Goal: Information Seeking & Learning: Learn about a topic

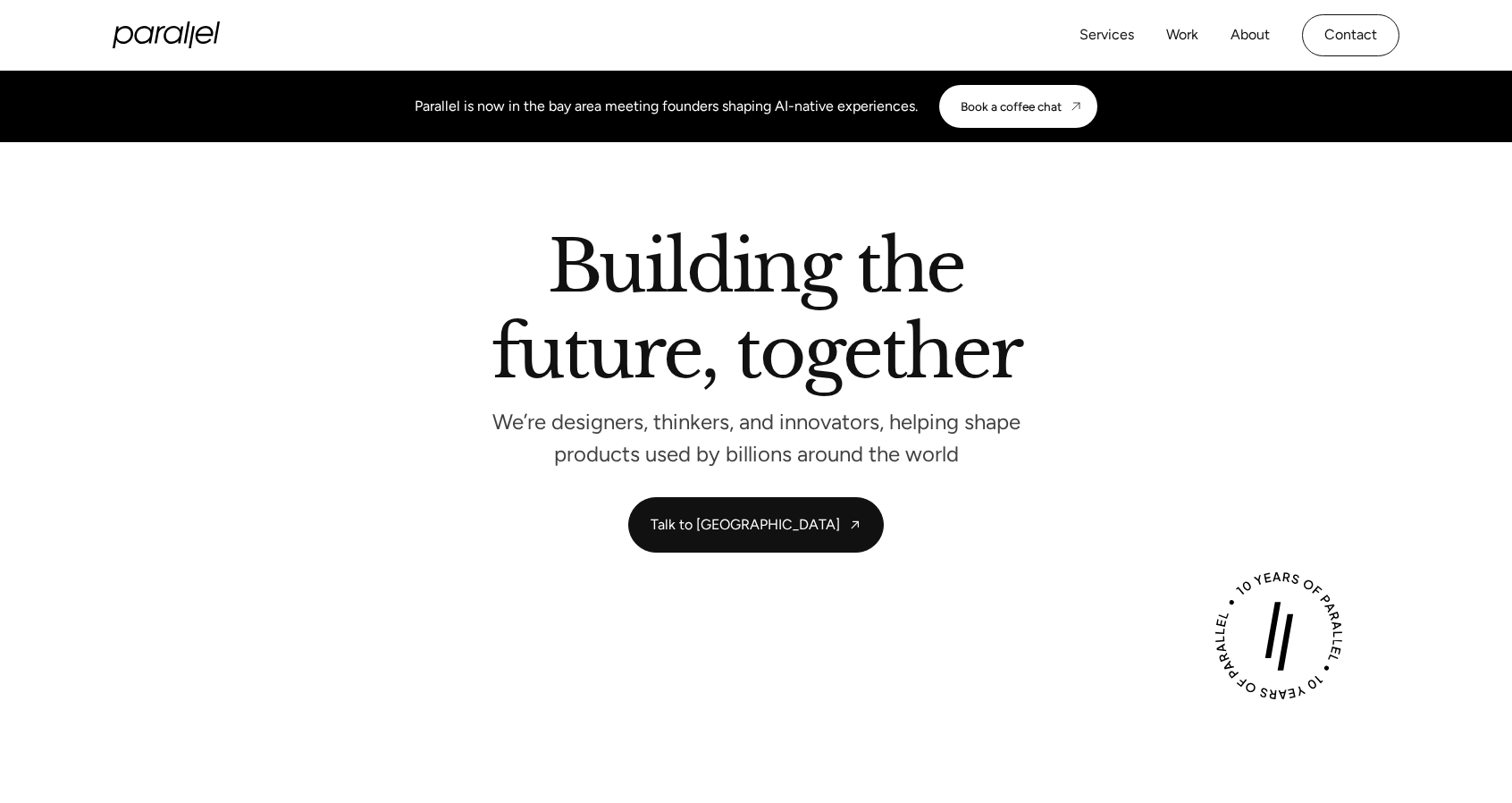
scroll to position [1, 0]
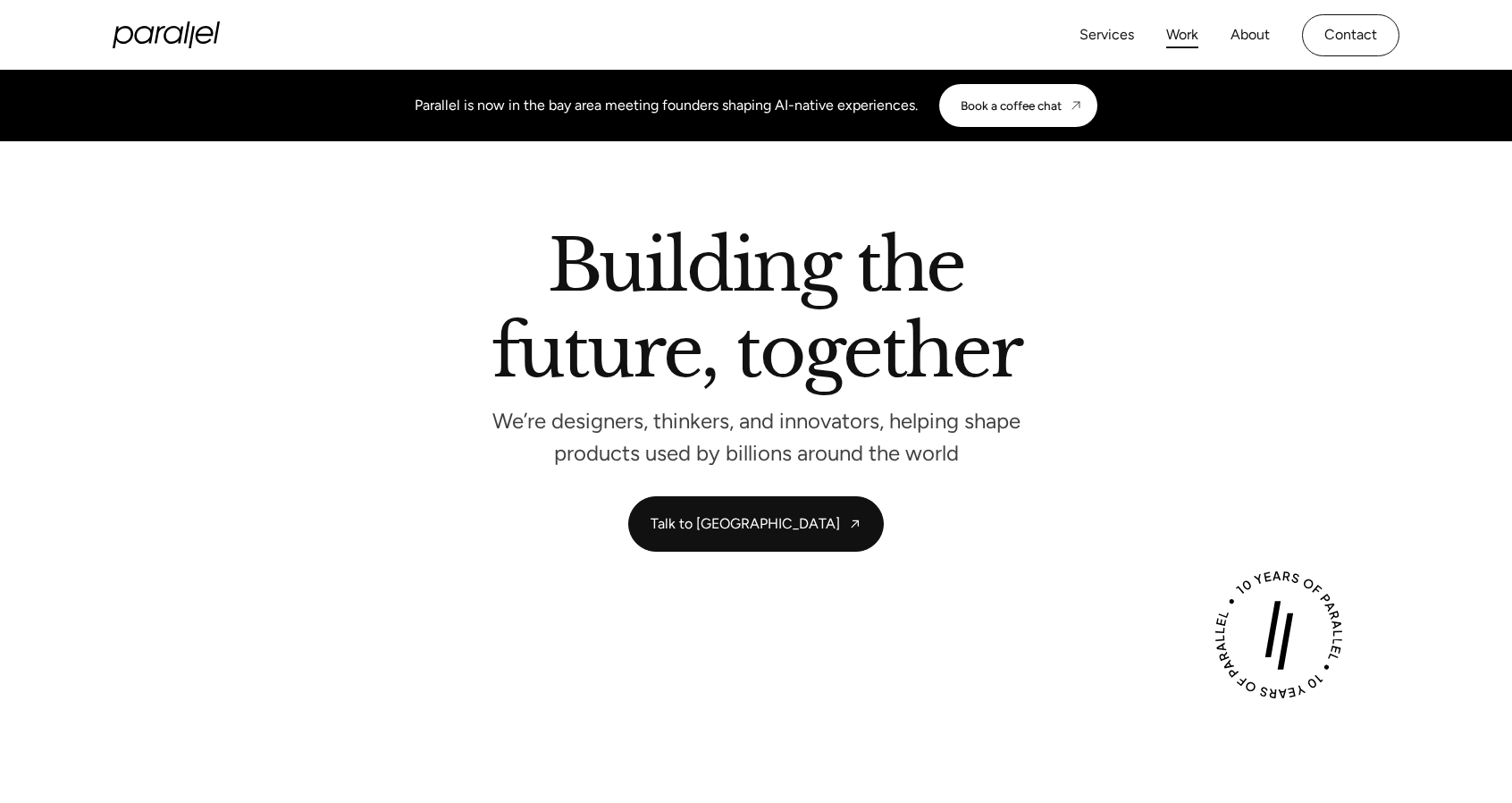
click at [1183, 36] on link "Work" at bounding box center [1183, 35] width 32 height 26
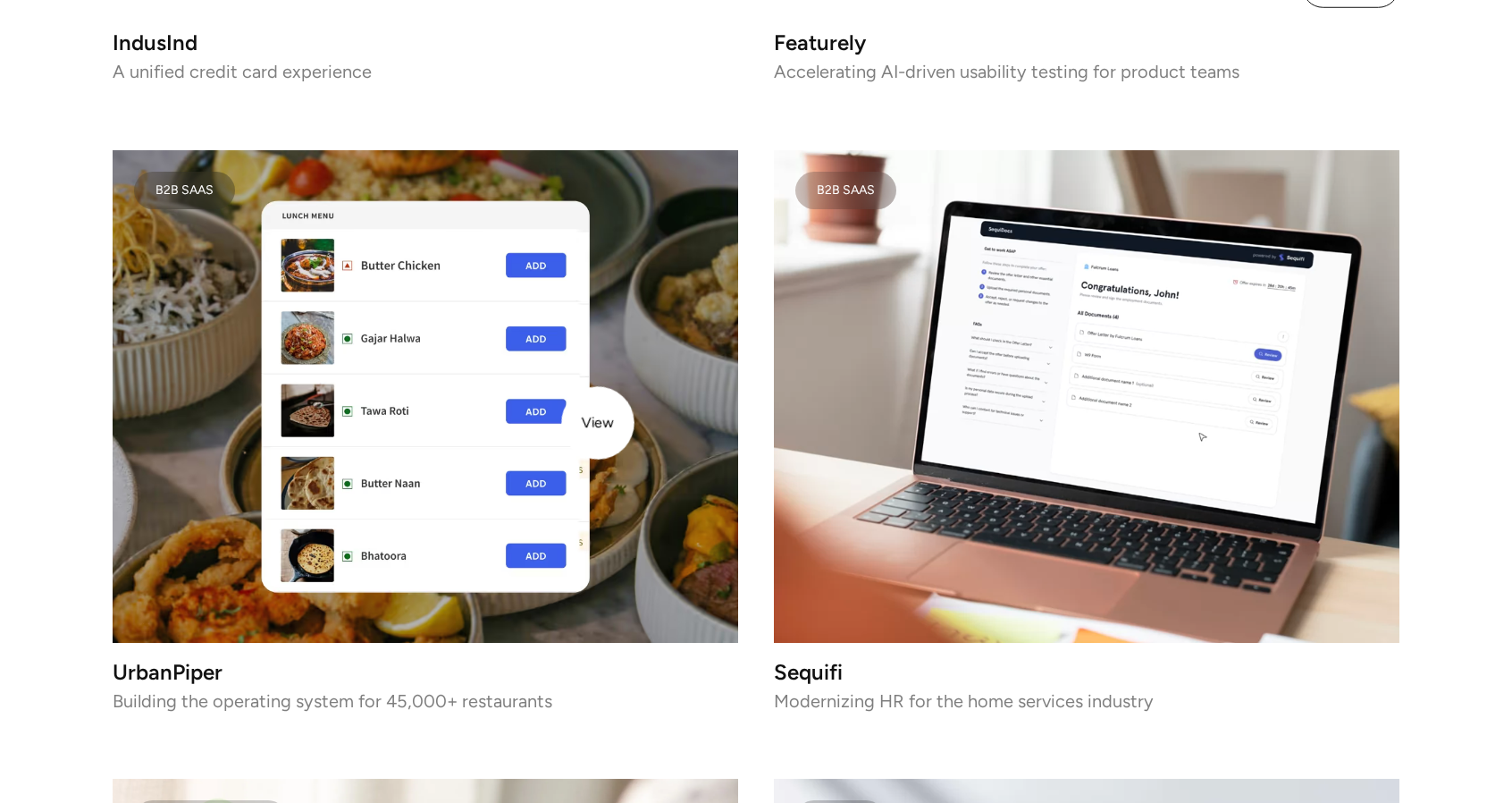
scroll to position [3602, 0]
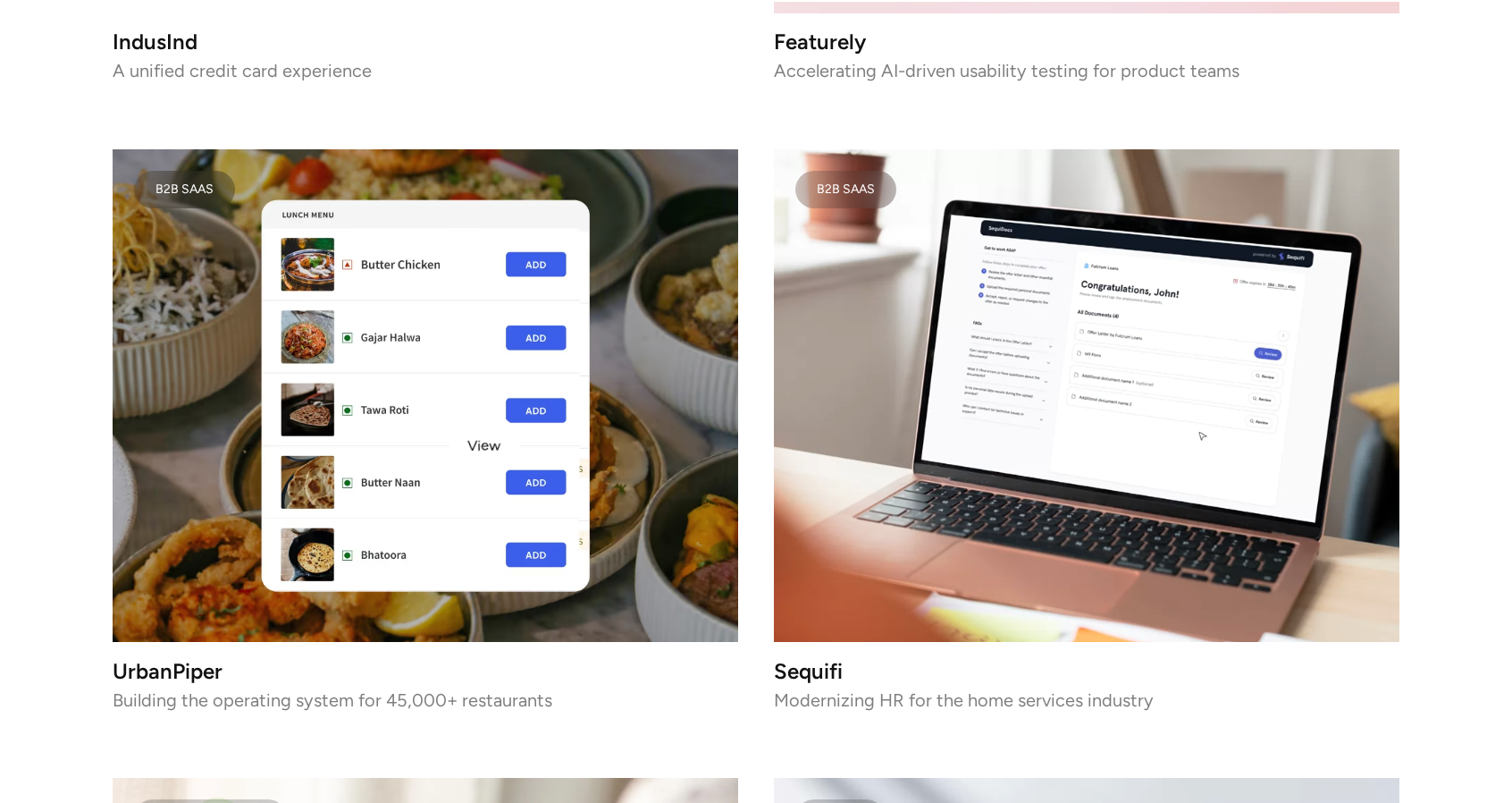
click at [472, 448] on img at bounding box center [425, 396] width 626 height 493
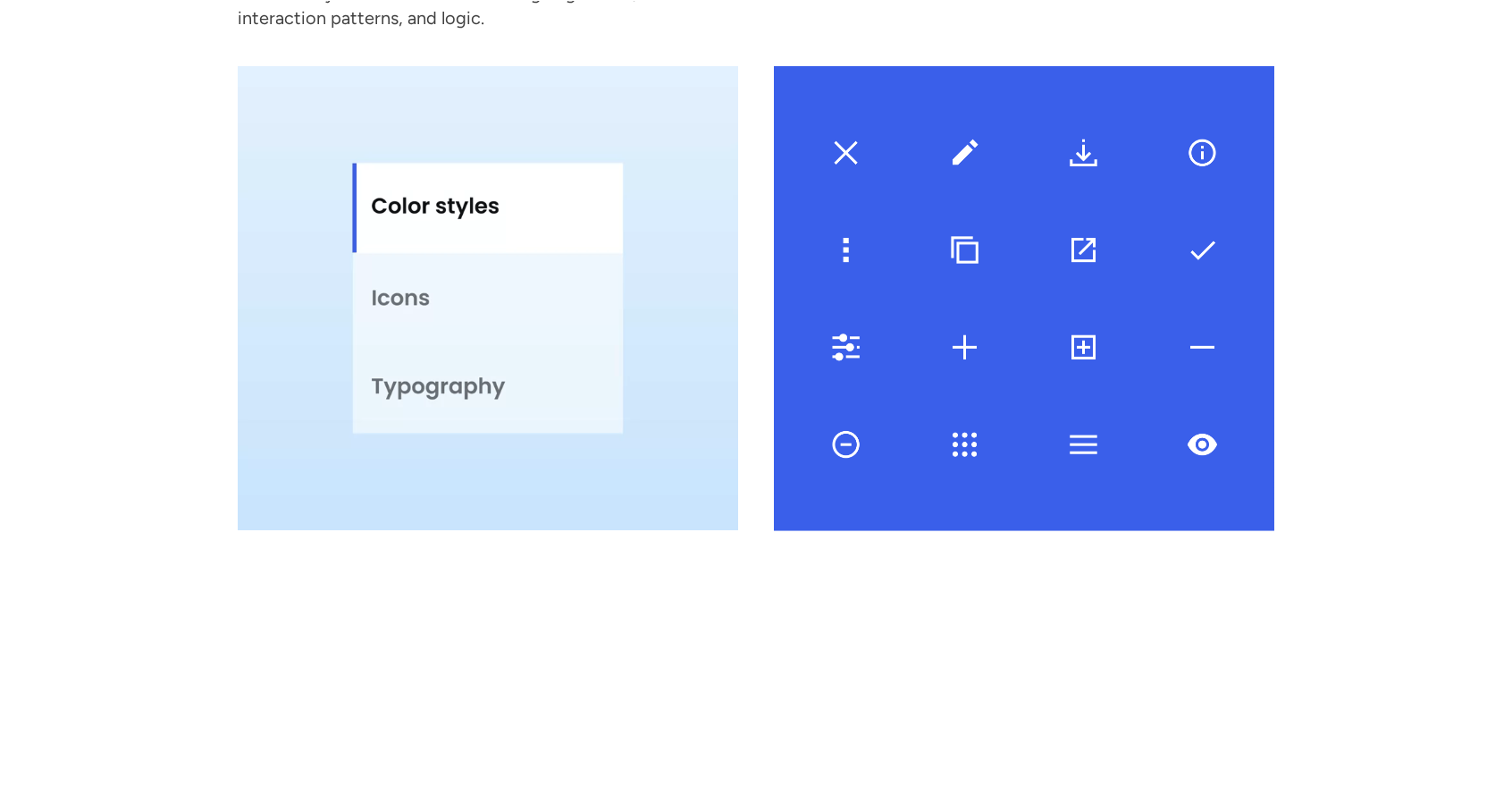
scroll to position [11621, 0]
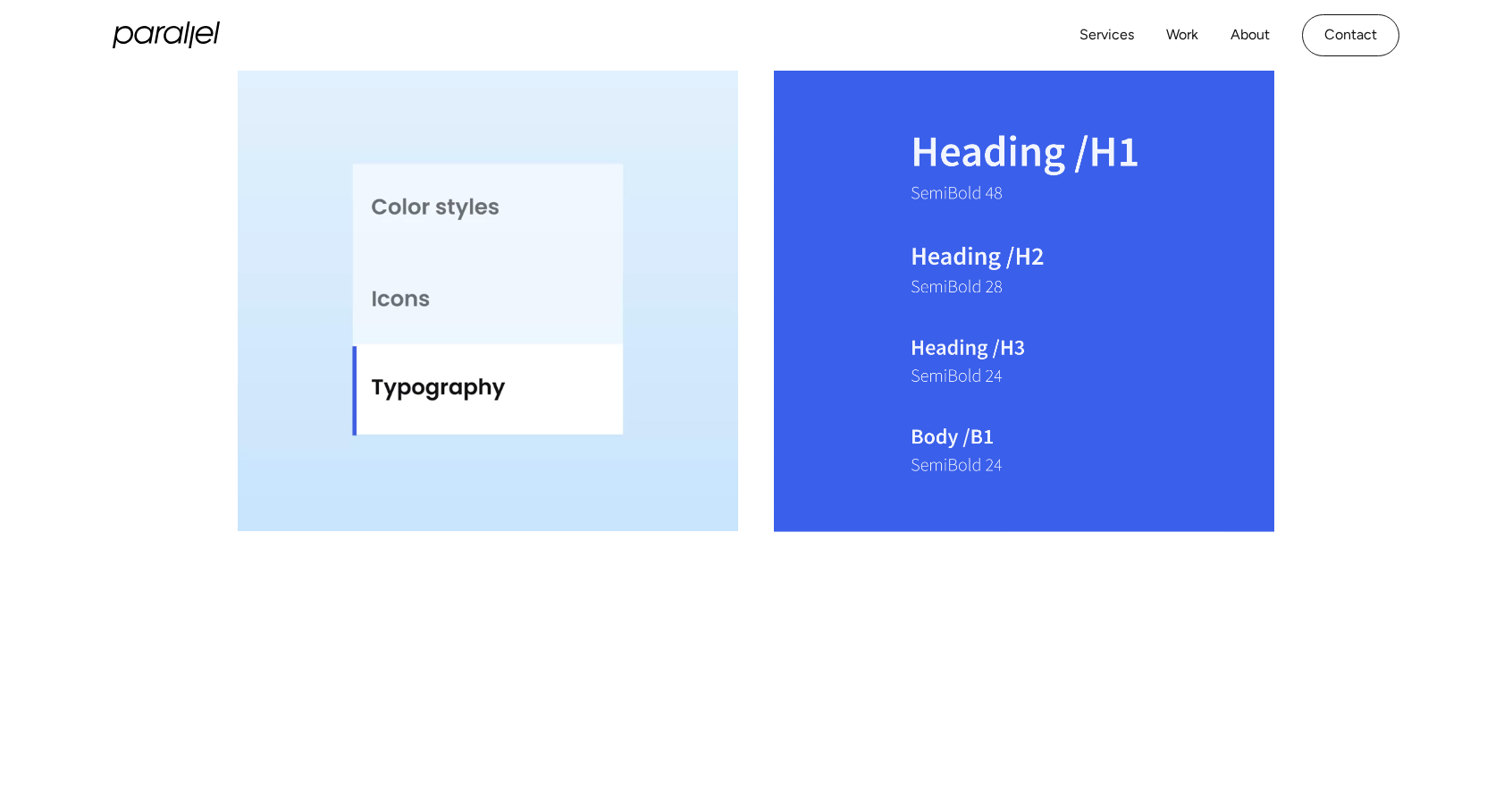
click at [530, 295] on video at bounding box center [488, 299] width 500 height 464
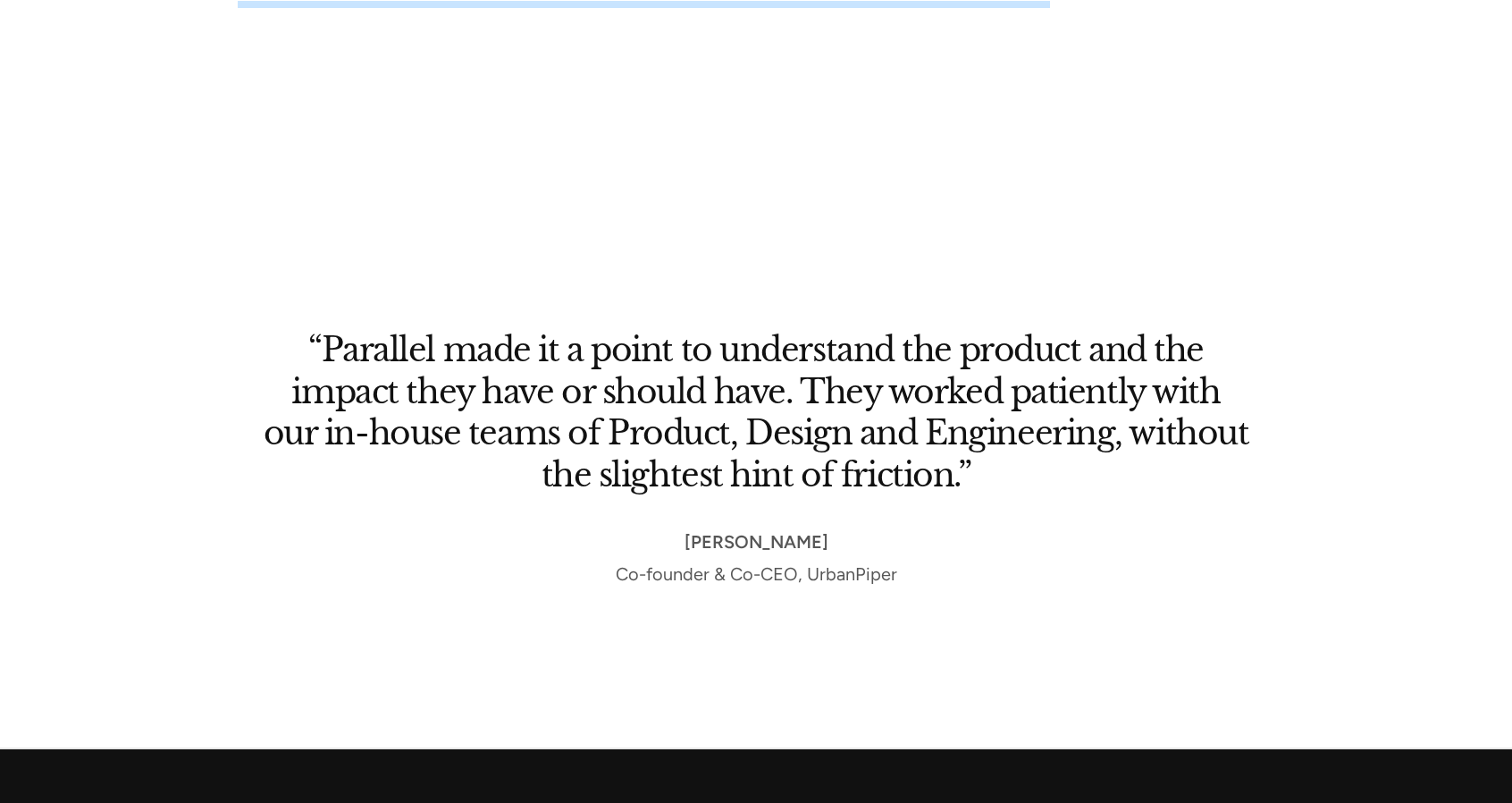
scroll to position [14035, 0]
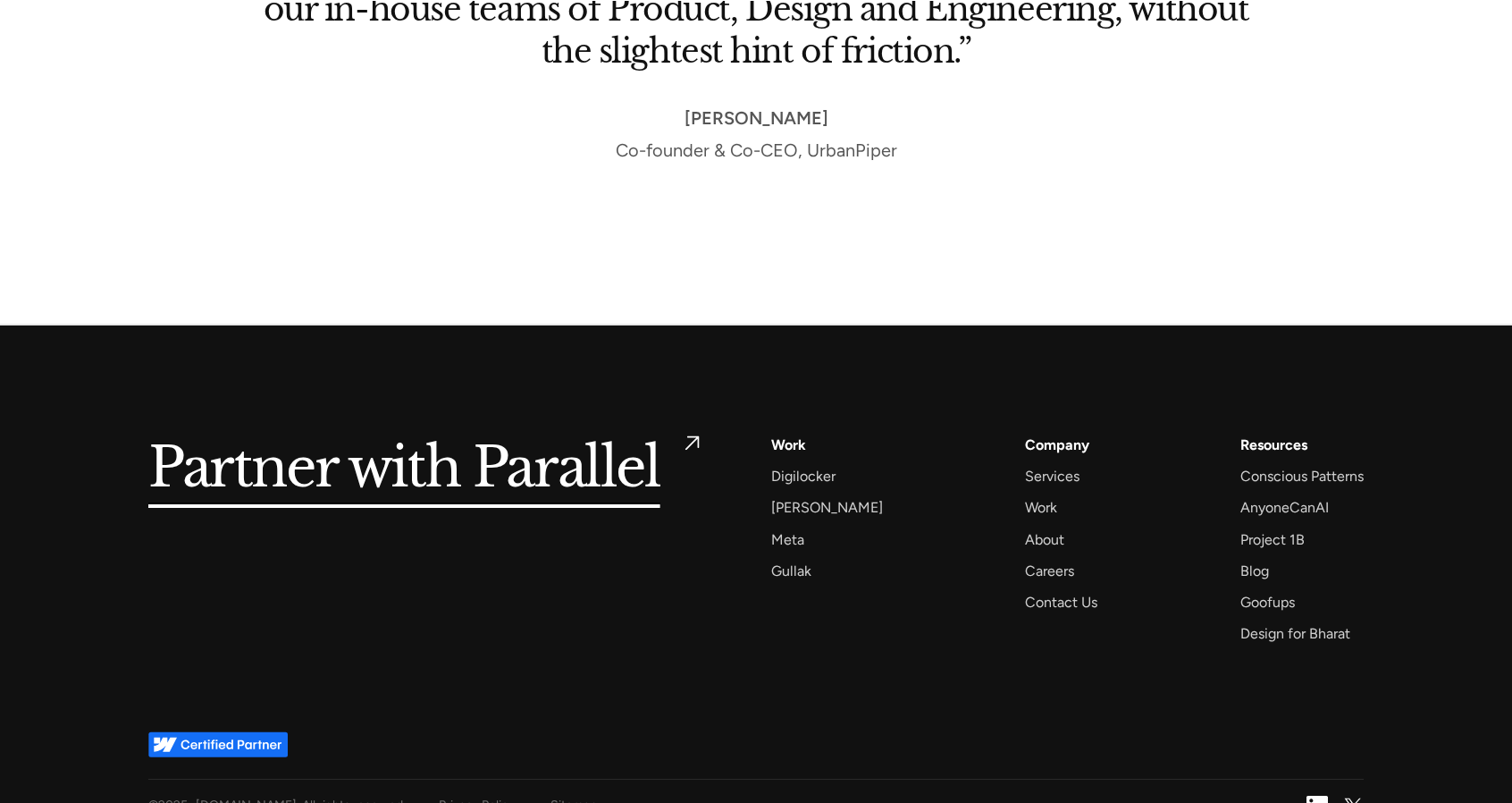
click at [685, 430] on img at bounding box center [692, 442] width 25 height 25
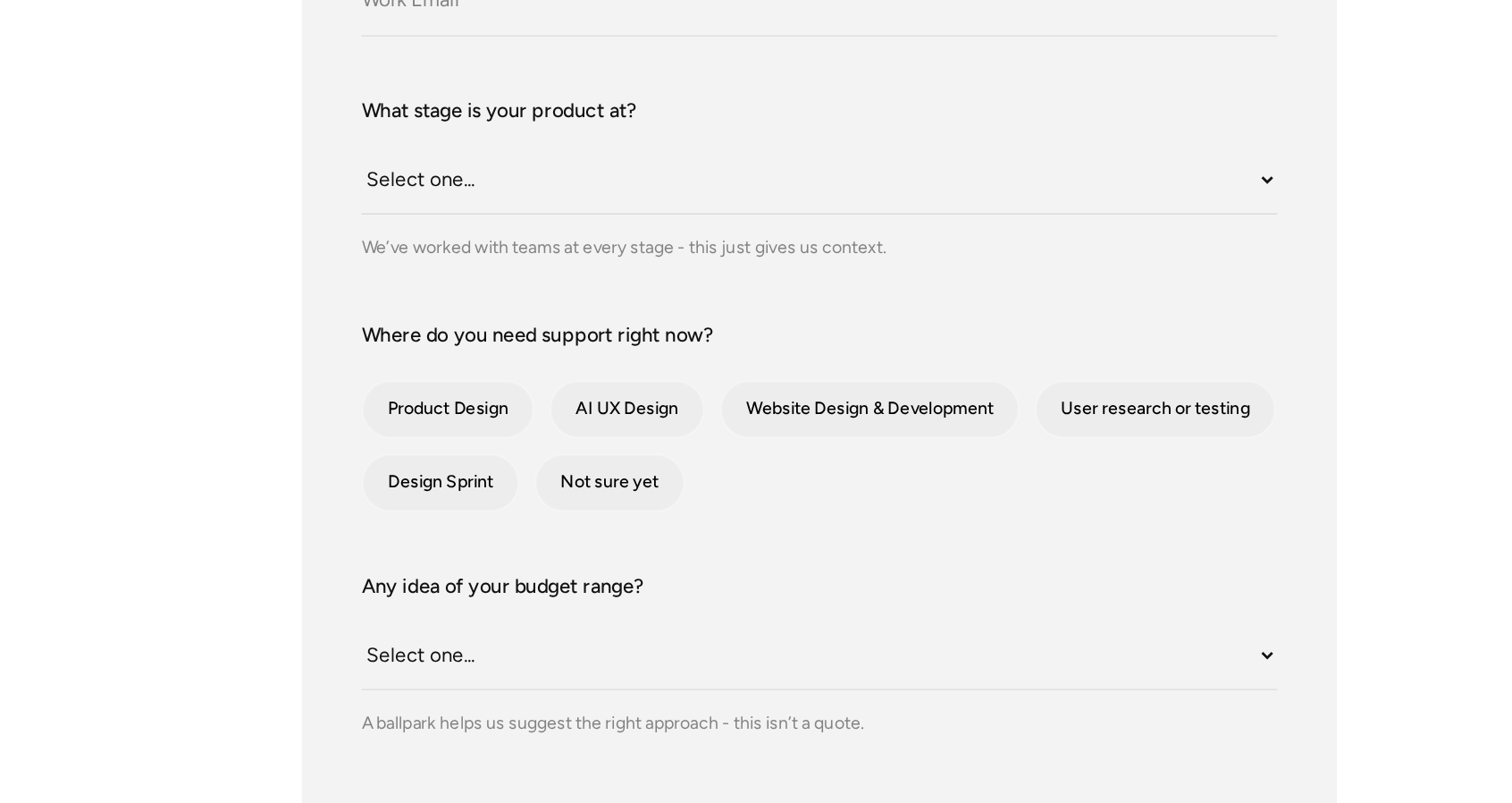
scroll to position [447, 0]
